Goal: Navigation & Orientation: Go to known website

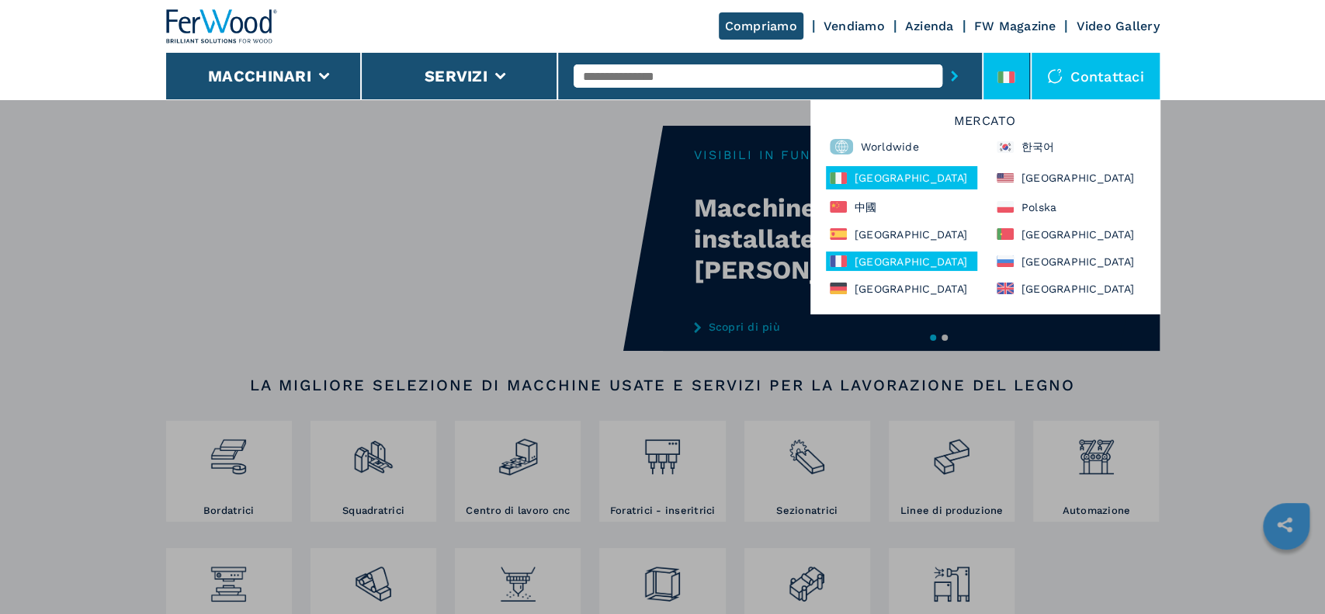
click at [900, 265] on div "France" at bounding box center [901, 260] width 151 height 19
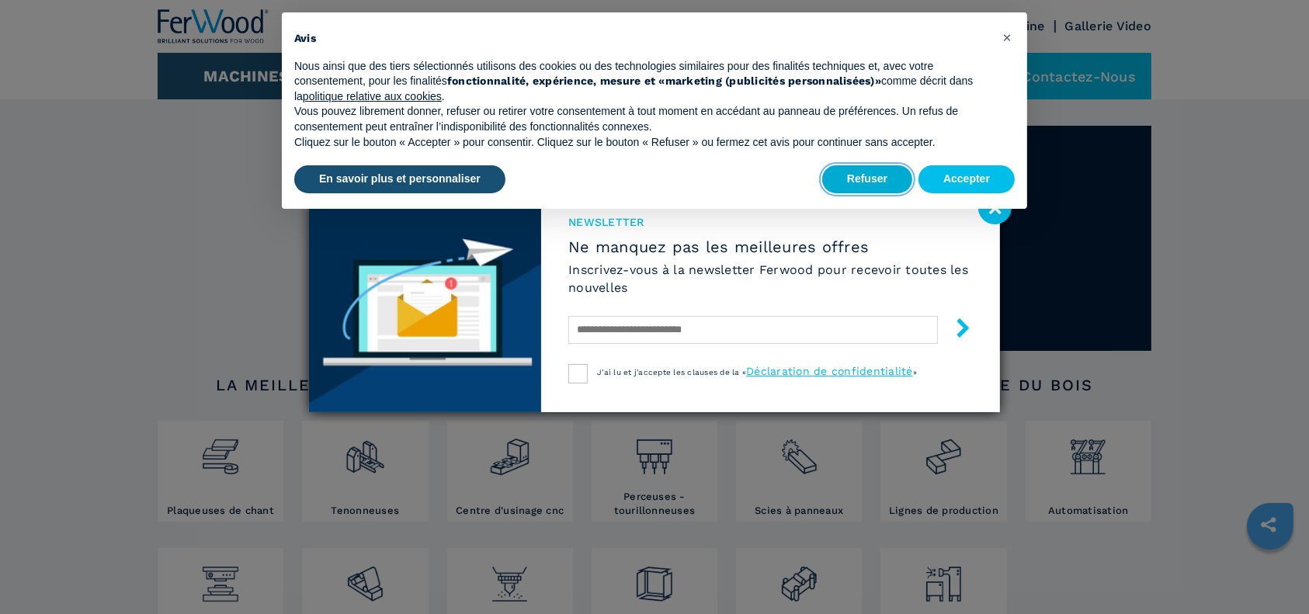
click at [867, 175] on button "Refuser" at bounding box center [867, 179] width 90 height 28
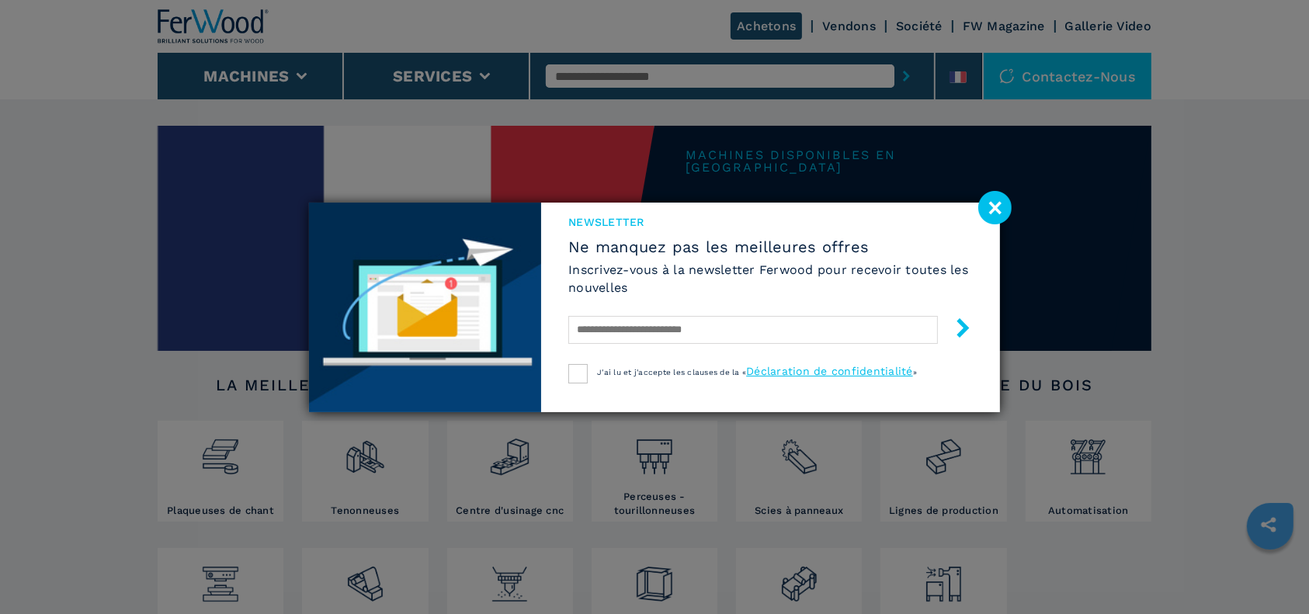
click at [998, 217] on image at bounding box center [994, 207] width 33 height 33
